Goal: Navigation & Orientation: Find specific page/section

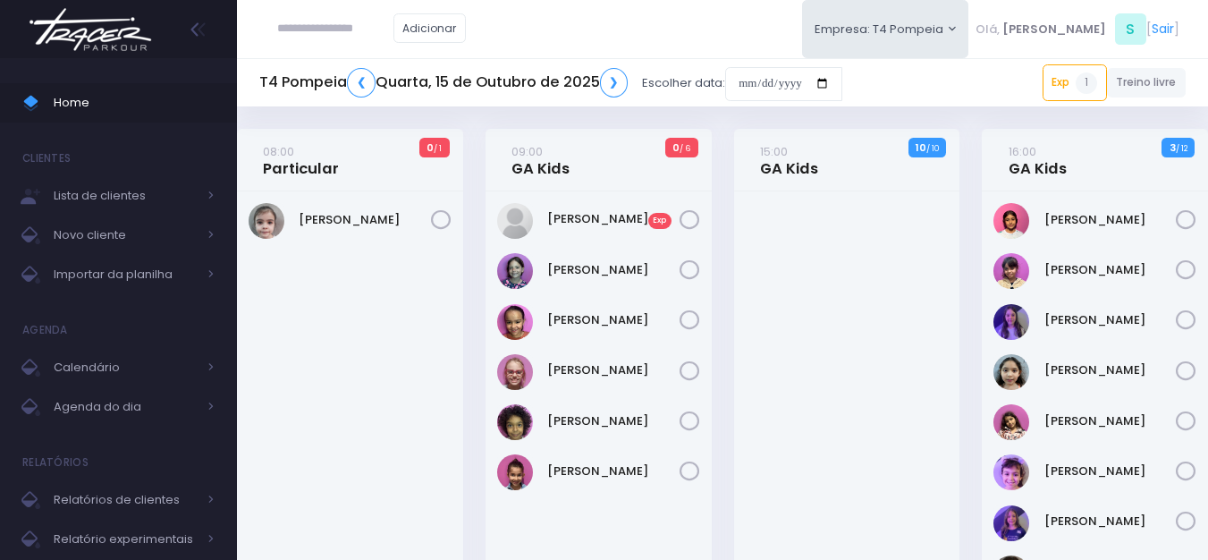
click at [124, 23] on img at bounding box center [90, 29] width 136 height 63
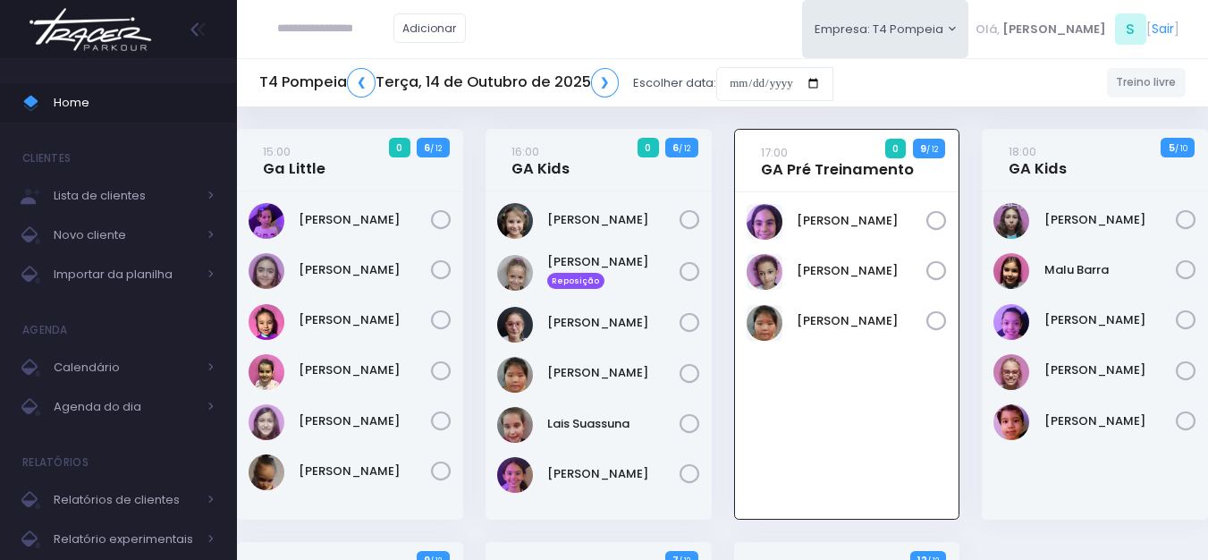
scroll to position [129, 0]
